Goal: Transaction & Acquisition: Purchase product/service

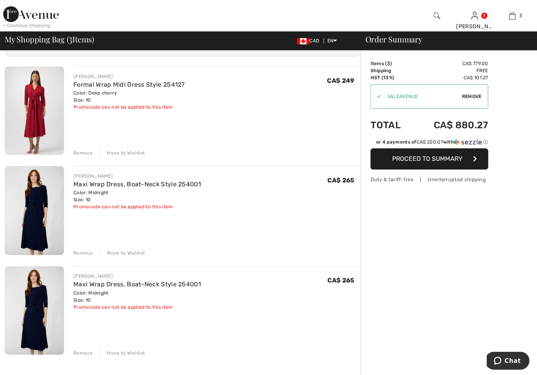
scroll to position [49, 0]
click at [84, 352] on div "Remove" at bounding box center [82, 352] width 19 height 7
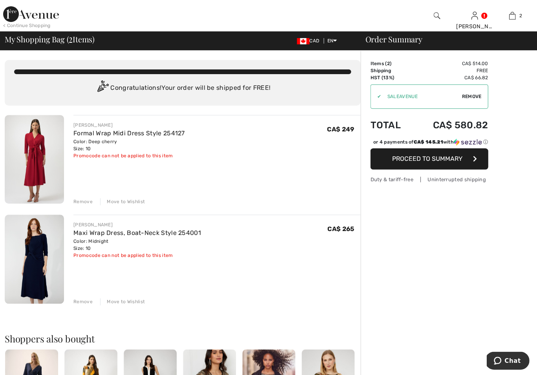
scroll to position [0, 0]
click at [27, 25] on div "< Continue Shopping" at bounding box center [26, 25] width 47 height 7
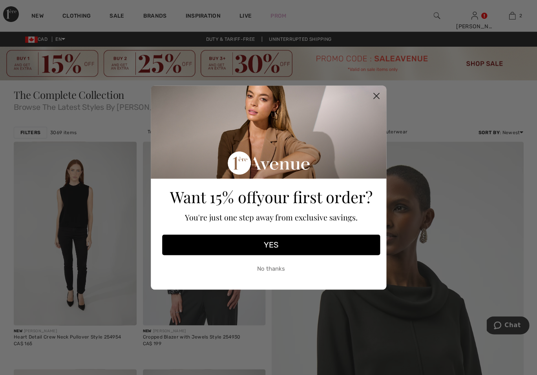
click at [374, 93] on circle "Close dialog" at bounding box center [376, 96] width 13 height 13
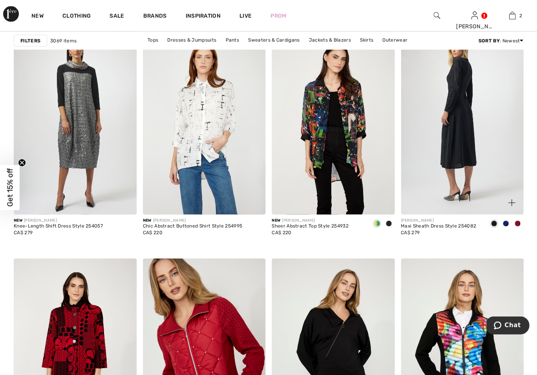
scroll to position [2336, 0]
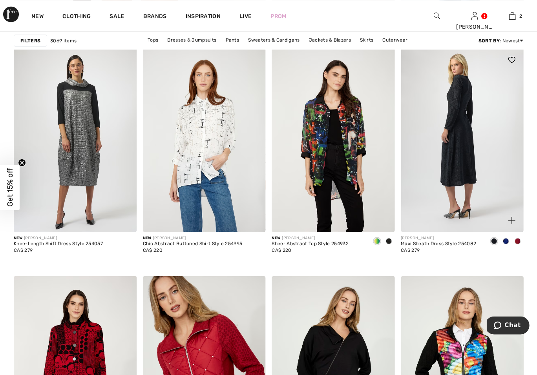
click at [456, 131] on img at bounding box center [462, 140] width 123 height 184
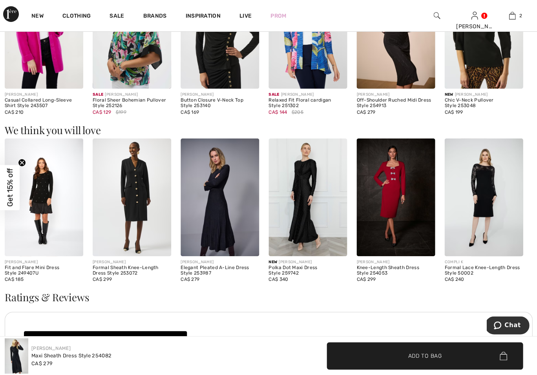
scroll to position [578, 0]
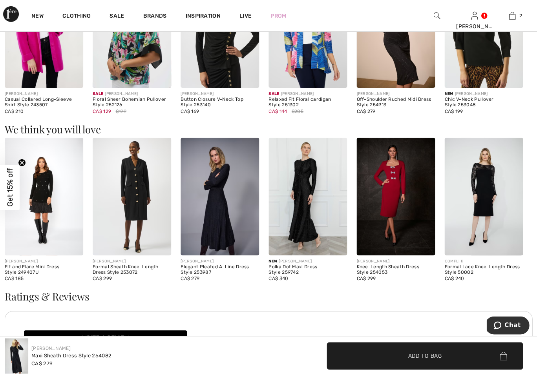
click at [217, 194] on img at bounding box center [220, 197] width 79 height 118
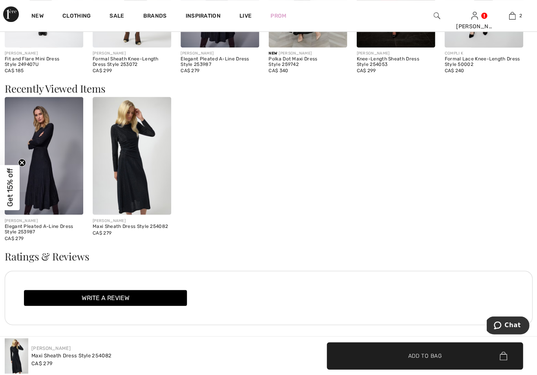
scroll to position [787, 0]
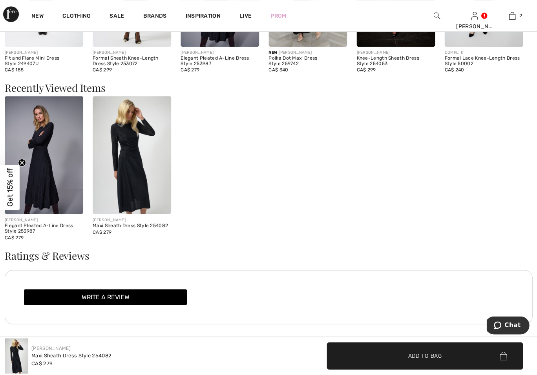
click at [141, 171] on img at bounding box center [132, 155] width 79 height 118
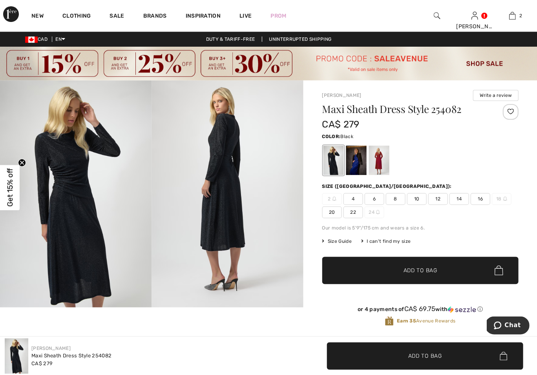
click at [416, 197] on span "10" at bounding box center [417, 199] width 20 height 12
click at [413, 270] on span "Add to Bag" at bounding box center [420, 270] width 34 height 8
click at [82, 193] on img at bounding box center [76, 193] width 152 height 227
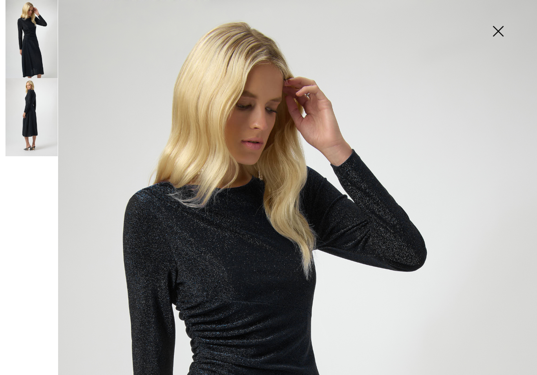
click at [494, 29] on img at bounding box center [497, 32] width 39 height 40
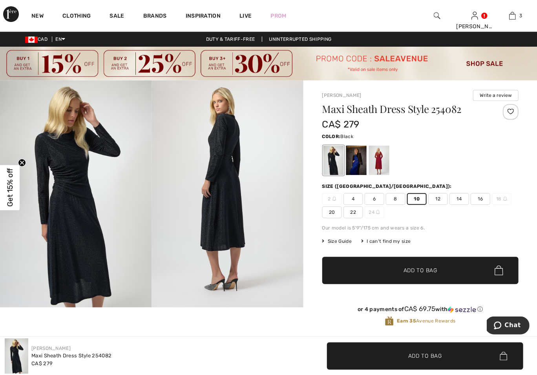
click at [373, 14] on div "New Clothing Sale Brands Inspiration Live Prom [PERSON_NAME] Hi, [PERSON_NAME]!…" at bounding box center [268, 15] width 537 height 31
